Goal: Find specific page/section: Find specific page/section

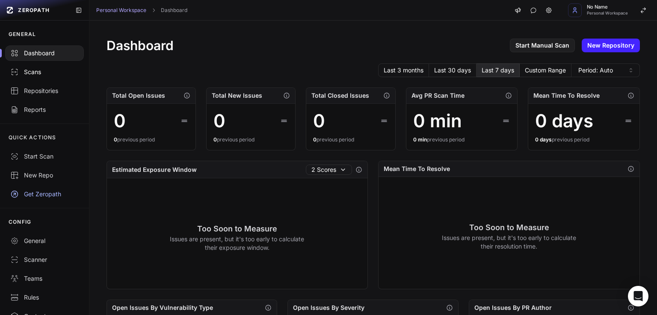
click at [35, 72] on div "Scans" at bounding box center [44, 72] width 68 height 9
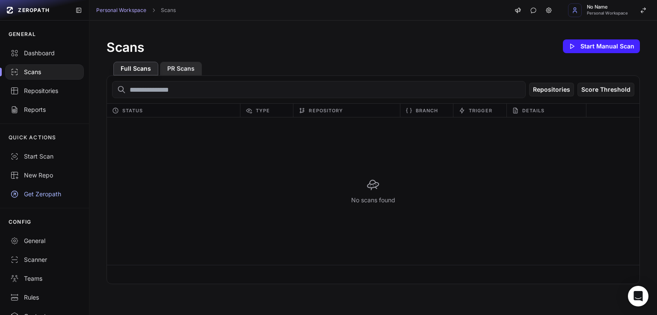
click at [178, 69] on button "PR Scans" at bounding box center [181, 69] width 42 height 14
click at [32, 110] on div "Reports" at bounding box center [44, 109] width 68 height 9
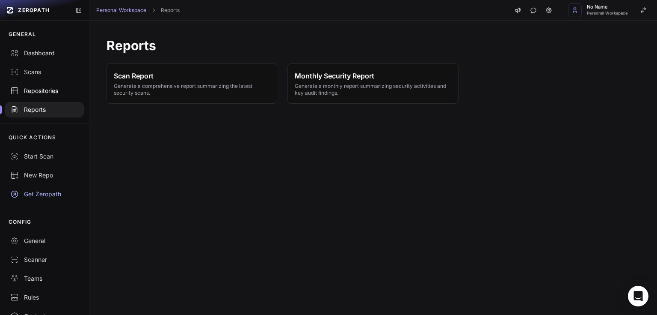
click at [47, 90] on div "Repositories" at bounding box center [44, 90] width 68 height 9
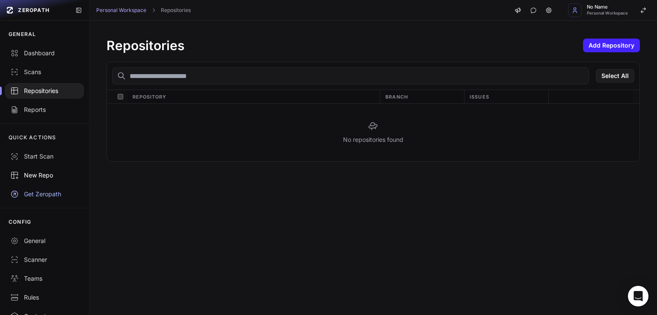
click at [39, 173] on div "New Repo" at bounding box center [44, 175] width 68 height 9
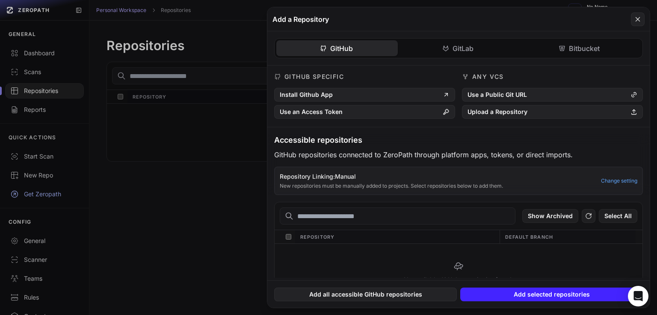
click at [35, 155] on button at bounding box center [328, 157] width 657 height 315
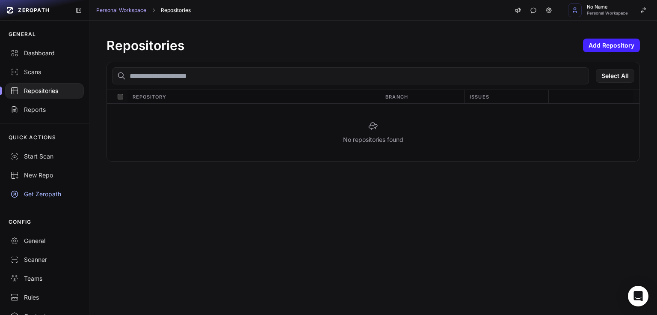
click at [176, 12] on link "Repositories" at bounding box center [176, 10] width 30 height 7
click at [35, 56] on div "Dashboard" at bounding box center [44, 53] width 68 height 9
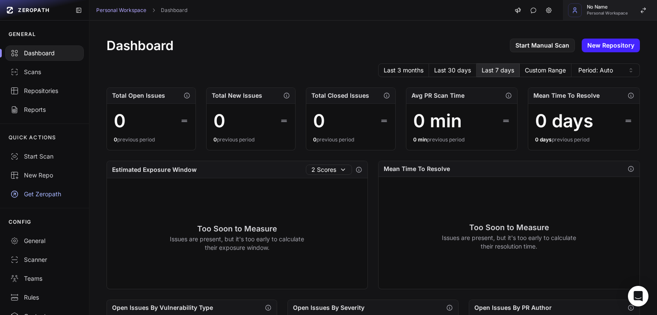
click at [627, 12] on span "Personal Workspace" at bounding box center [607, 13] width 41 height 4
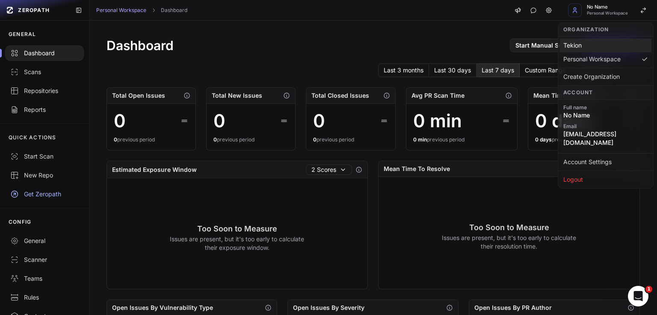
click at [617, 43] on div "Tekion" at bounding box center [606, 46] width 92 height 14
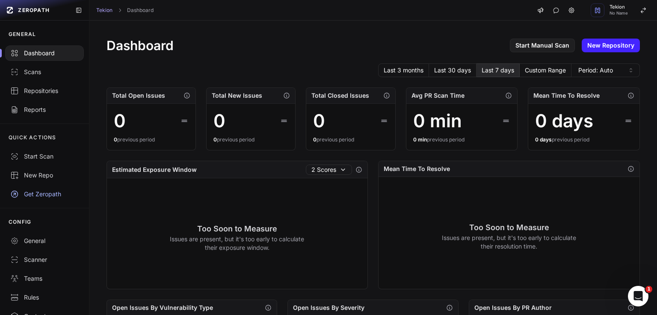
click at [0, 0] on div "ZEROPATH GENERAL Dashboard Scans Repositories Reports QUICK ACTIONS Start Scan …" at bounding box center [0, 0] width 0 height 0
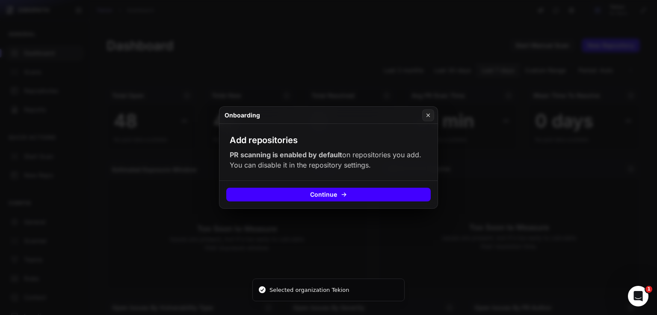
click at [343, 193] on icon at bounding box center [344, 194] width 7 height 7
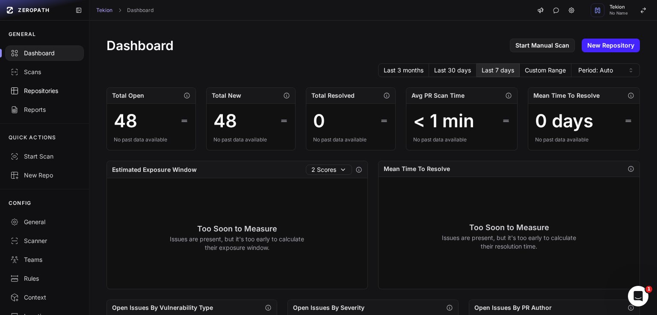
click at [39, 91] on div "Repositories" at bounding box center [44, 90] width 68 height 9
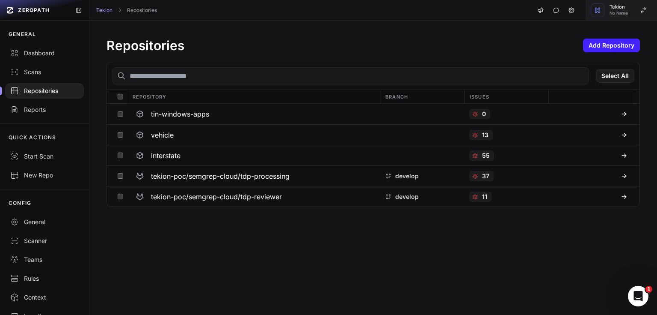
click at [627, 13] on span "No Name" at bounding box center [619, 13] width 18 height 4
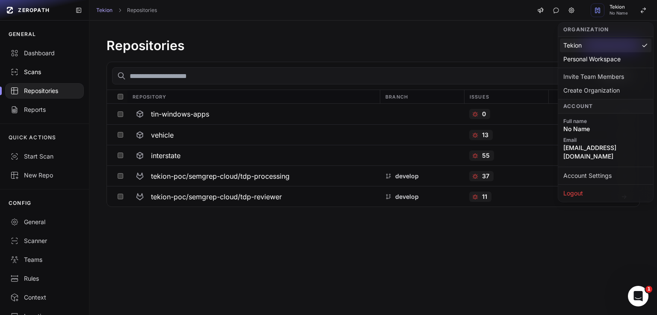
click at [36, 68] on div "Scans" at bounding box center [44, 72] width 68 height 9
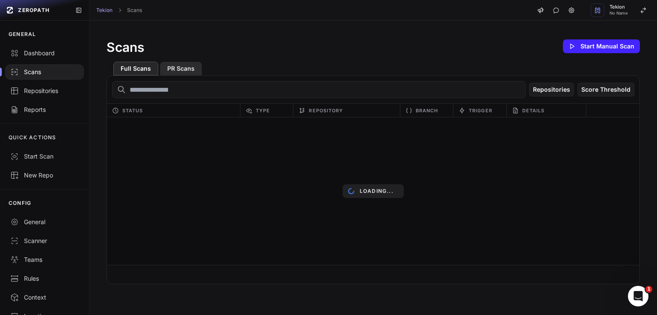
click at [190, 67] on button "PR Scans" at bounding box center [181, 69] width 42 height 14
click at [137, 68] on button "Full Scans" at bounding box center [135, 69] width 45 height 14
